Goal: Task Accomplishment & Management: Use online tool/utility

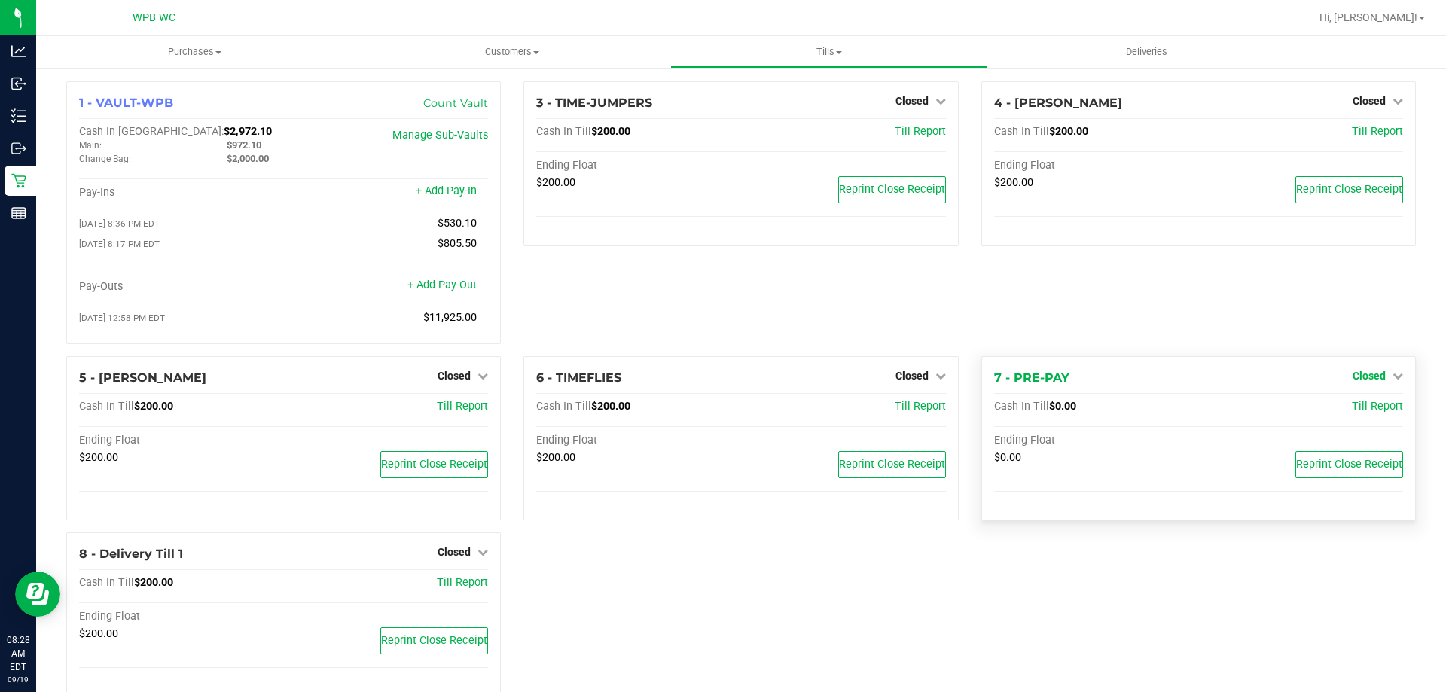
click at [1353, 382] on span "Closed" at bounding box center [1369, 376] width 33 height 12
click at [1351, 413] on link "Open Till" at bounding box center [1369, 407] width 40 height 12
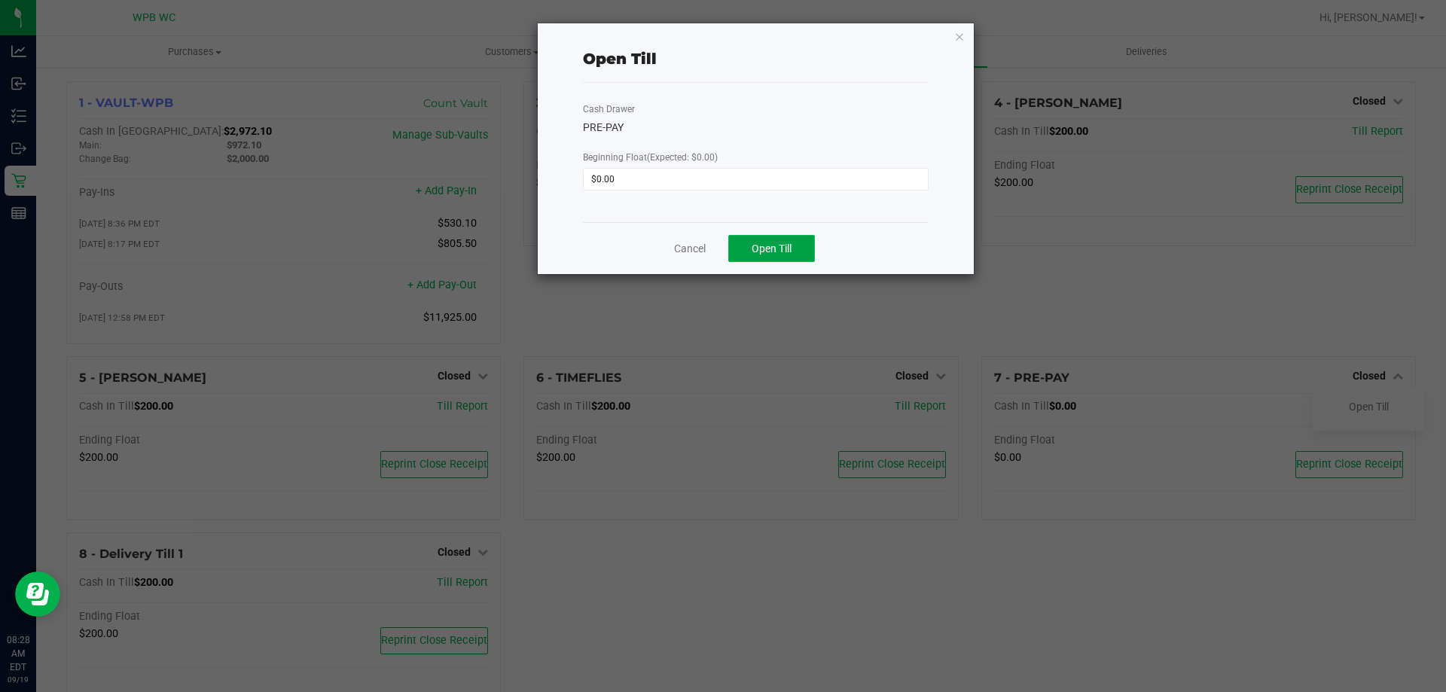
click at [789, 243] on span "Open Till" at bounding box center [772, 249] width 40 height 12
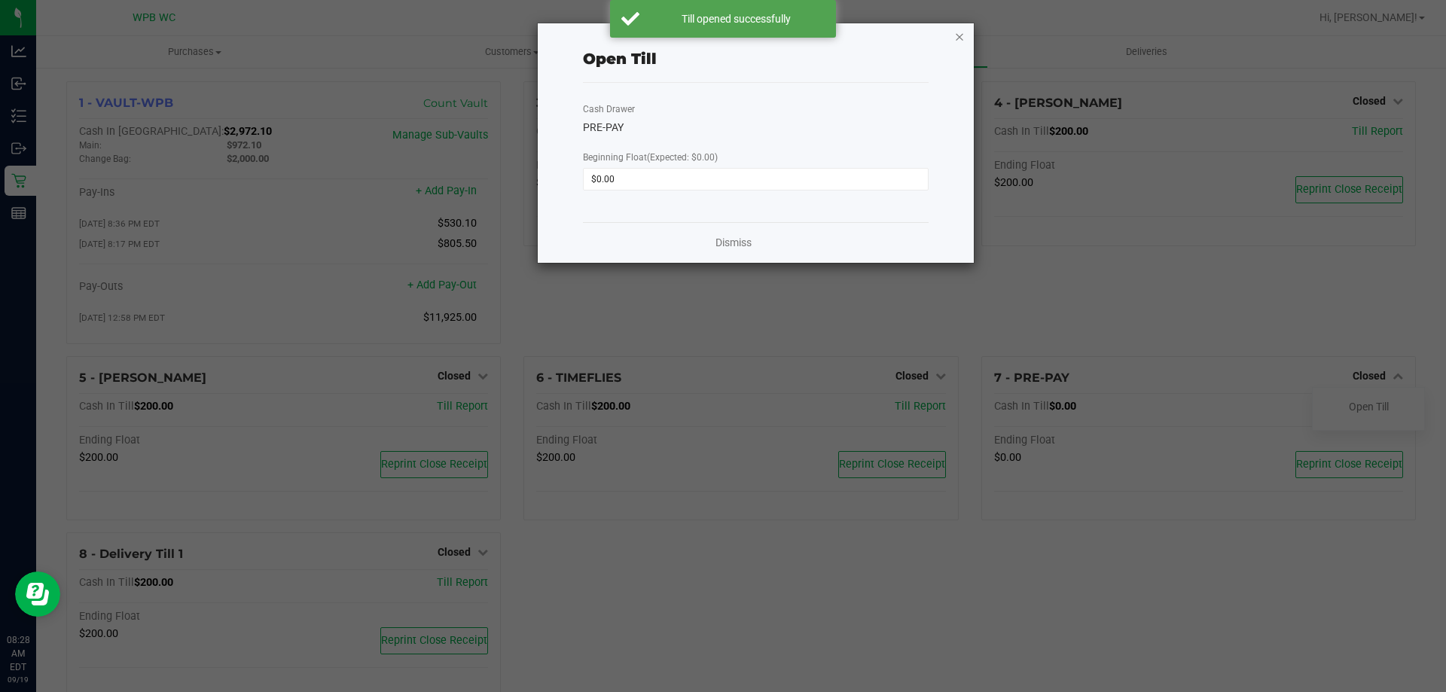
click at [956, 33] on icon "button" at bounding box center [959, 36] width 11 height 18
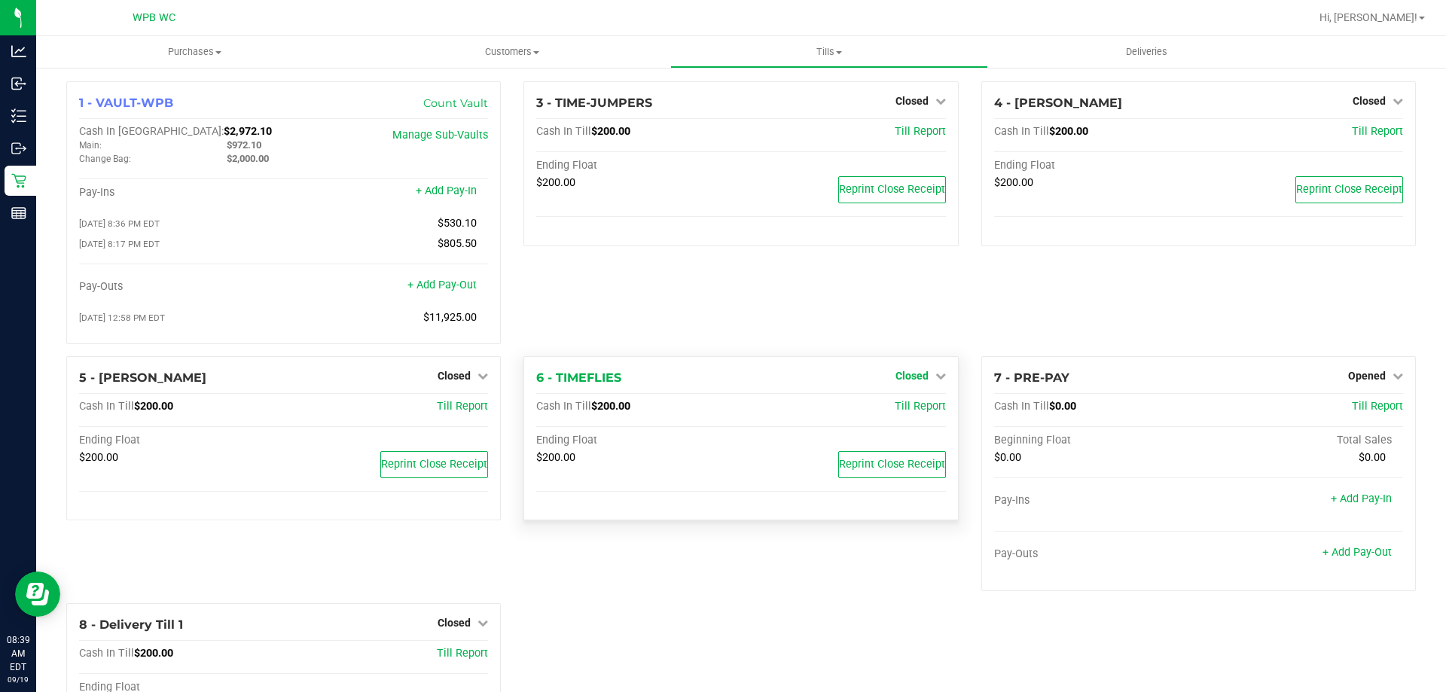
click at [903, 382] on span "Closed" at bounding box center [912, 376] width 33 height 12
click at [896, 413] on link "Open Till" at bounding box center [912, 407] width 40 height 12
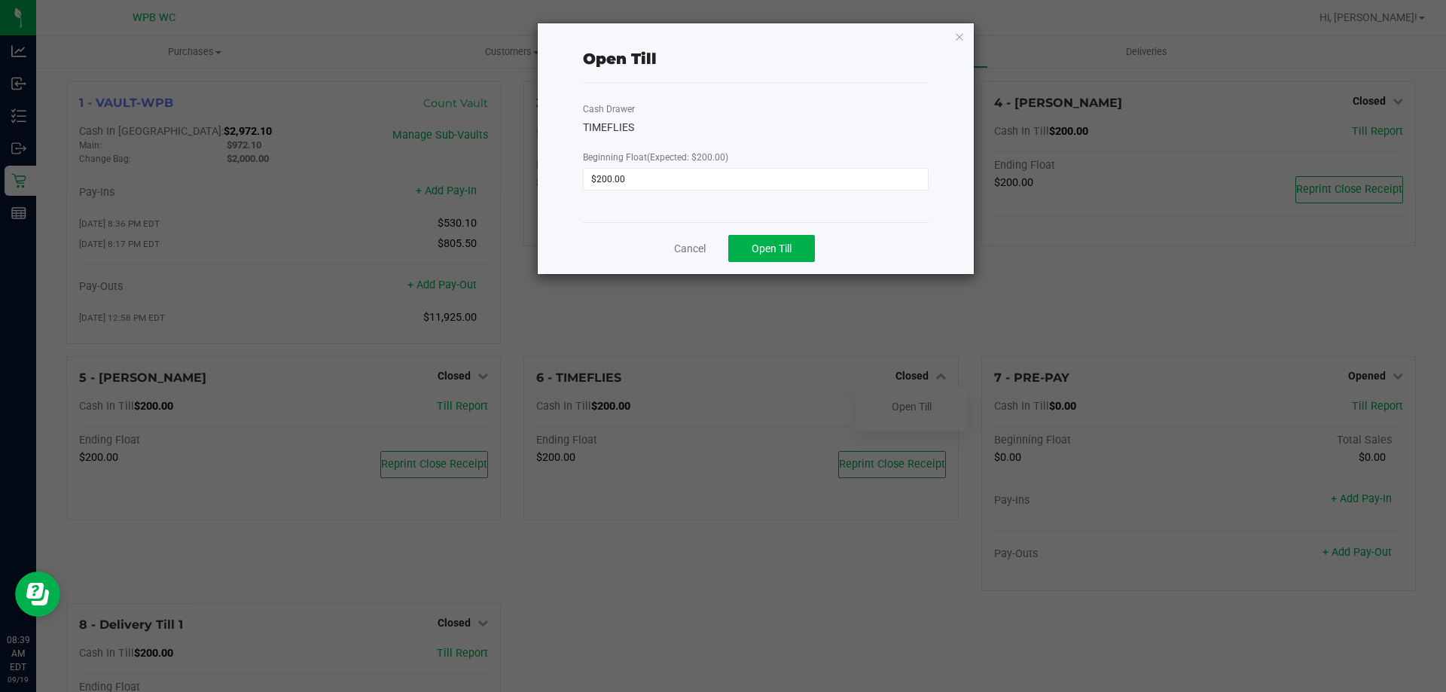
click at [761, 234] on div "Cancel Open Till" at bounding box center [756, 248] width 346 height 52
click at [758, 247] on span "Open Till" at bounding box center [772, 249] width 40 height 12
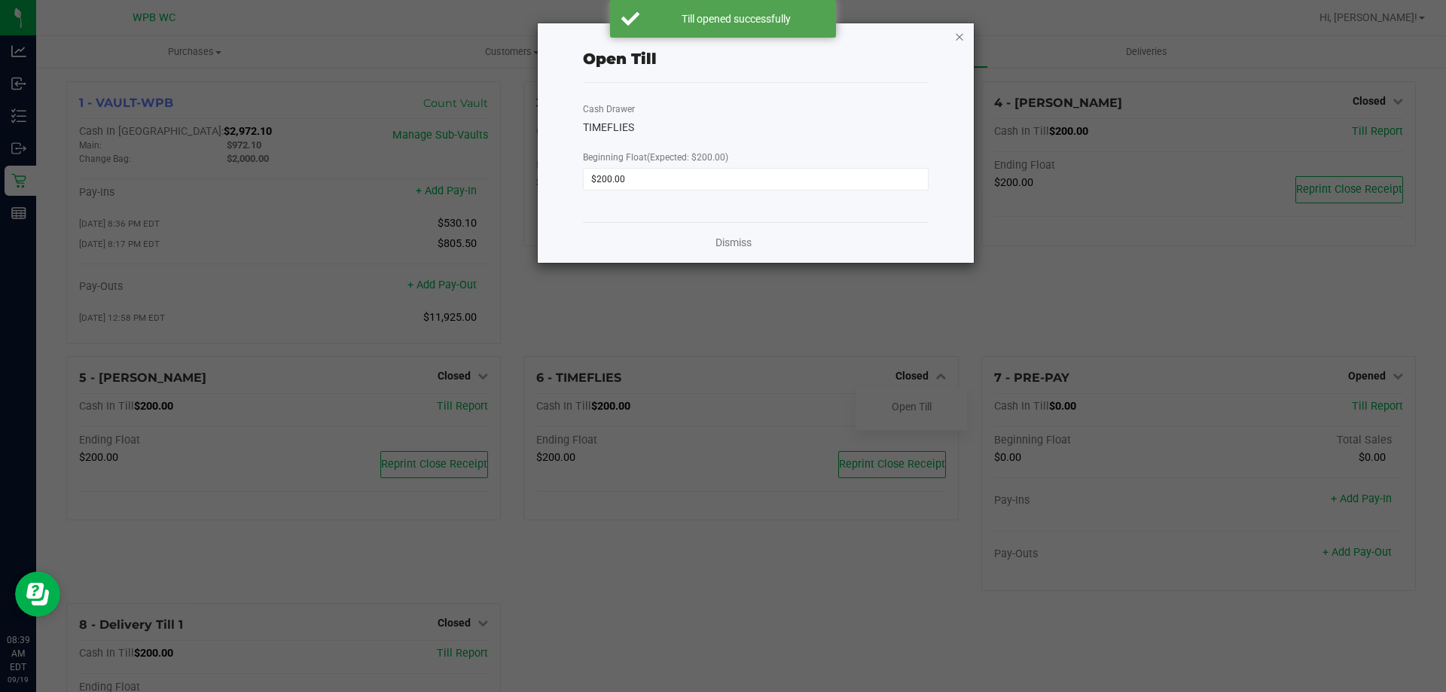
click at [963, 39] on icon "button" at bounding box center [959, 36] width 11 height 18
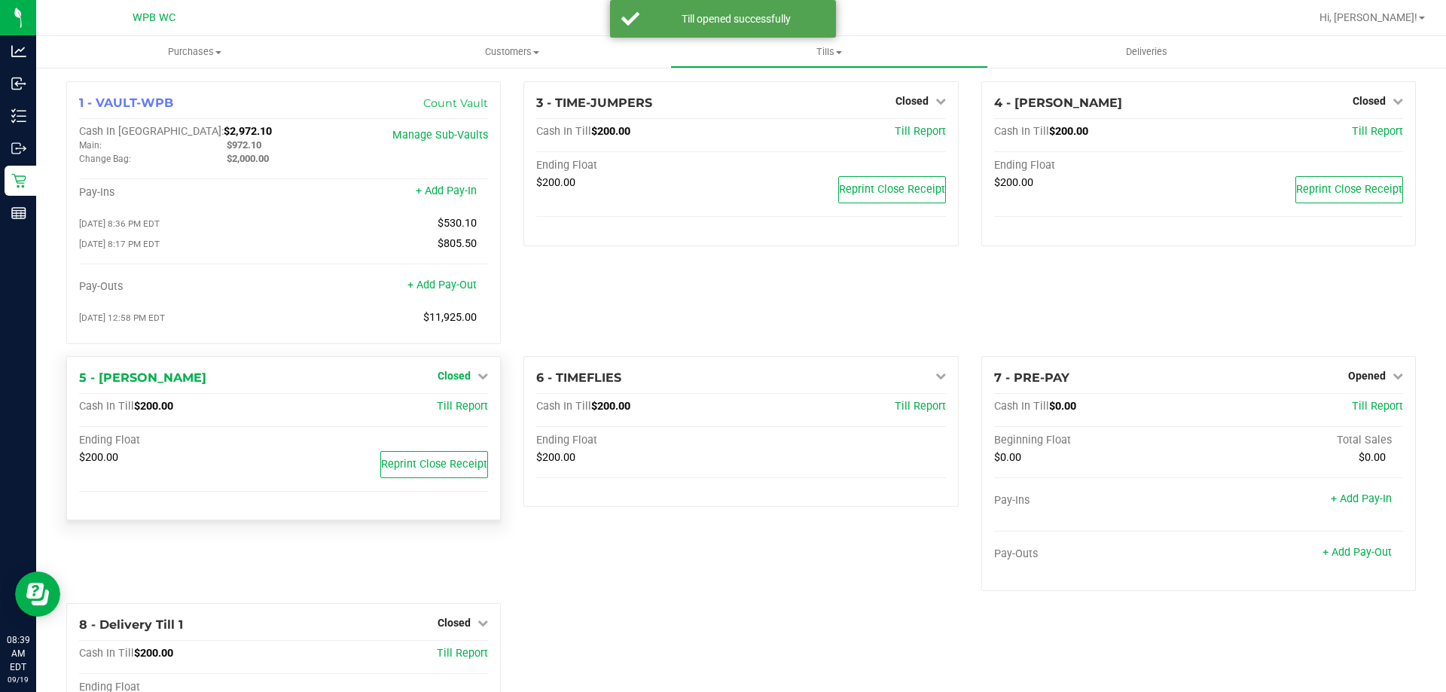
click at [451, 382] on span "Closed" at bounding box center [454, 376] width 33 height 12
click at [465, 411] on link "Open Till" at bounding box center [454, 407] width 40 height 12
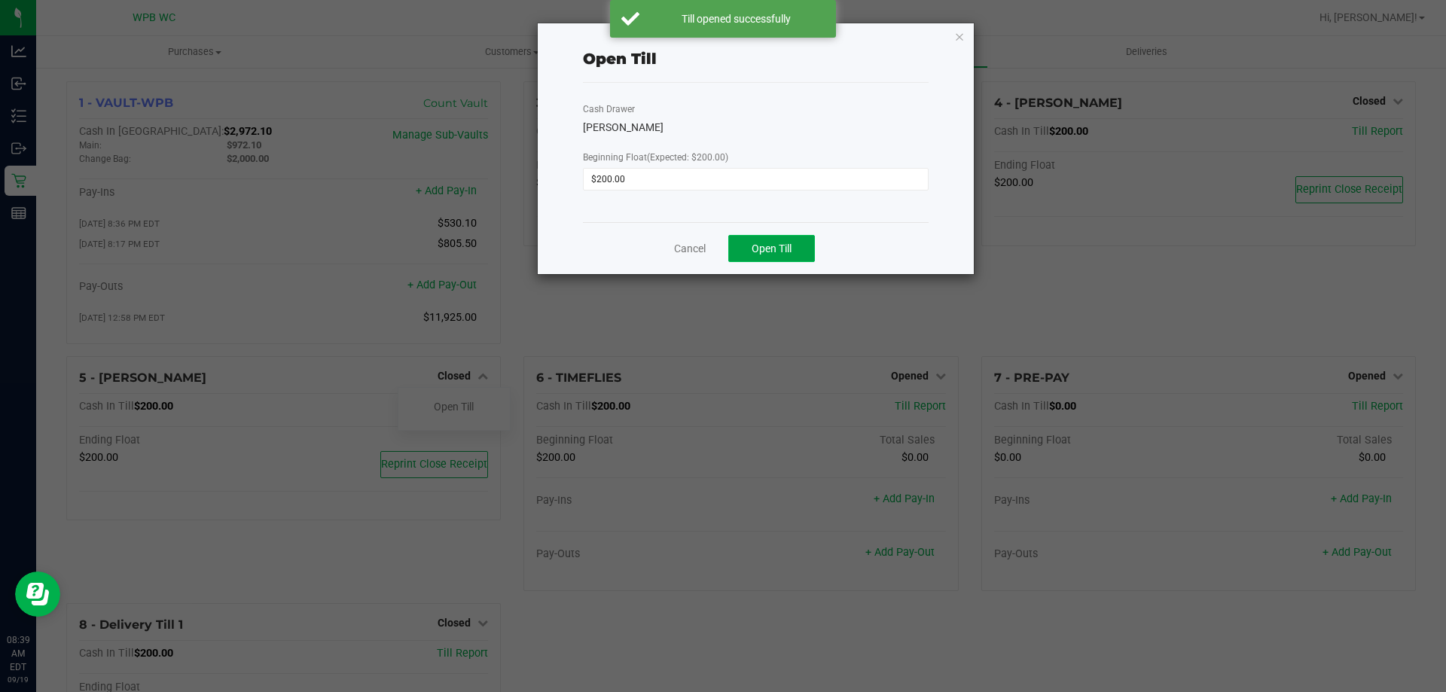
click at [750, 245] on button "Open Till" at bounding box center [771, 248] width 87 height 27
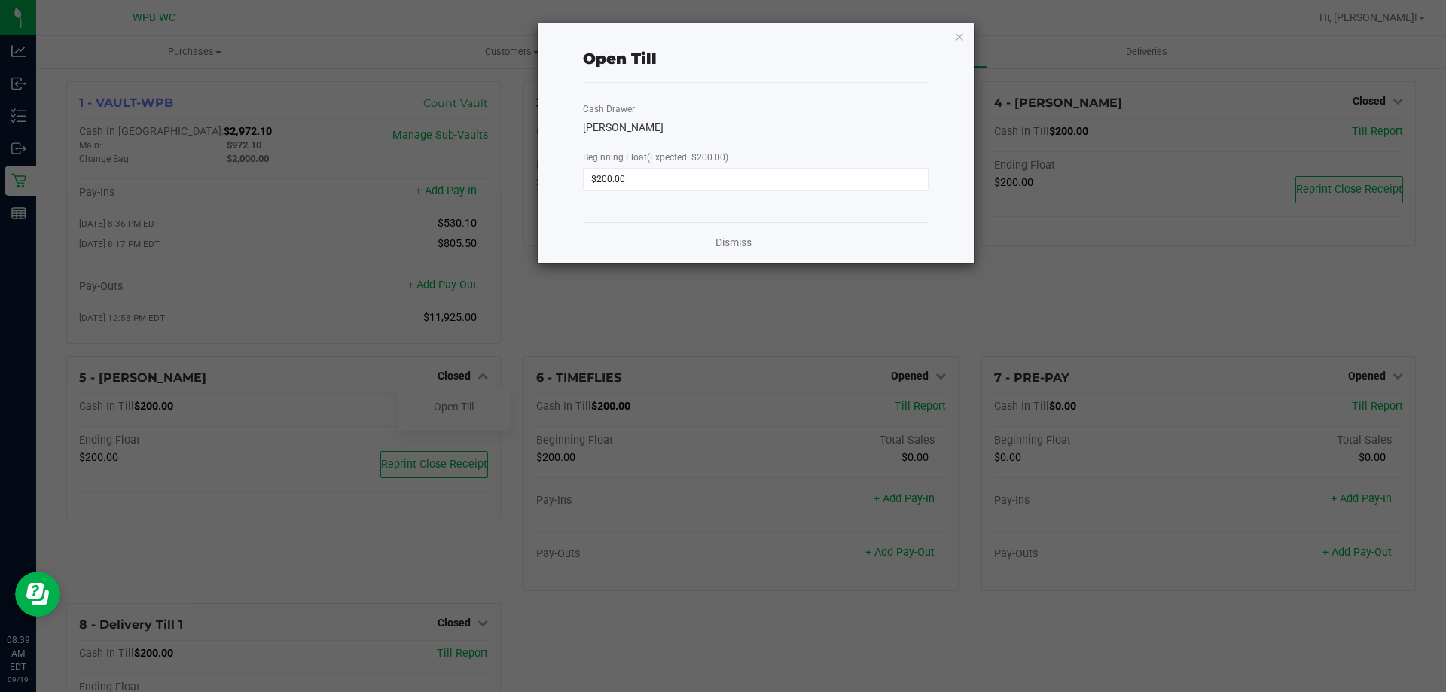
click at [1039, 256] on ngb-modal-window "Open Till Cash Drawer [PERSON_NAME] Beginning Float (Expected: $200.00) $200.00…" at bounding box center [728, 346] width 1457 height 692
